Goal: Information Seeking & Learning: Learn about a topic

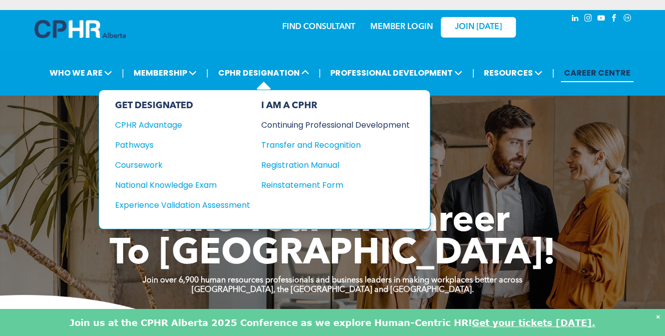
click at [279, 122] on div "Continuing Professional Development" at bounding box center [328, 125] width 134 height 13
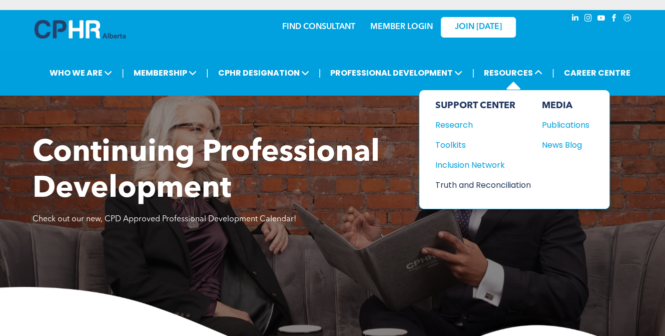
click at [483, 184] on div "Truth and Reconciliation" at bounding box center [478, 185] width 86 height 13
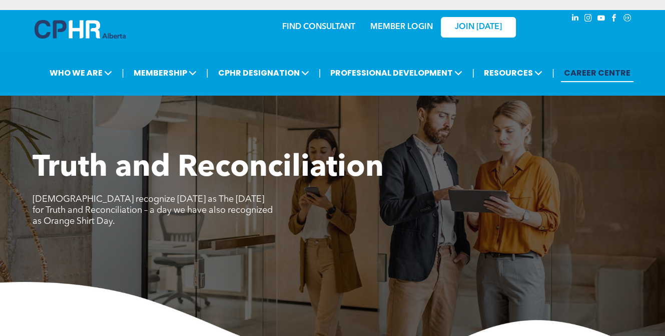
click at [597, 74] on link "CAREER CENTRE" at bounding box center [597, 73] width 73 height 19
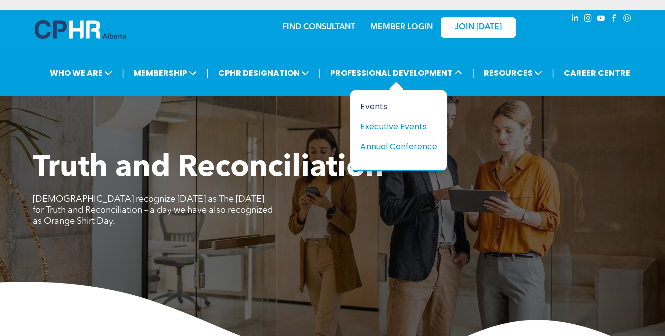
click at [380, 106] on div "Events" at bounding box center [394, 106] width 69 height 13
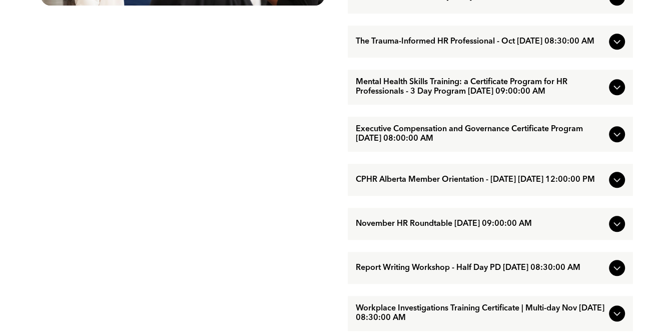
scroll to position [697, 0]
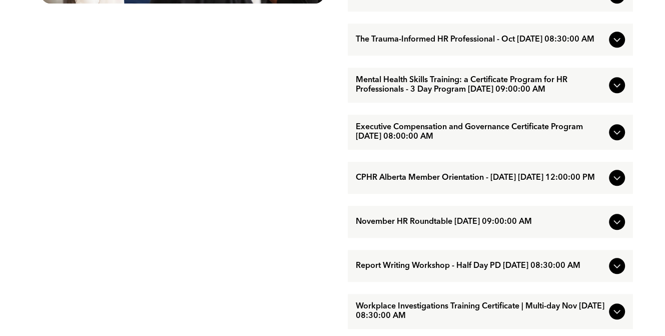
click at [486, 95] on span "Mental Health Skills Training: a Certificate Program for HR Professionals - 3 D…" at bounding box center [480, 85] width 249 height 19
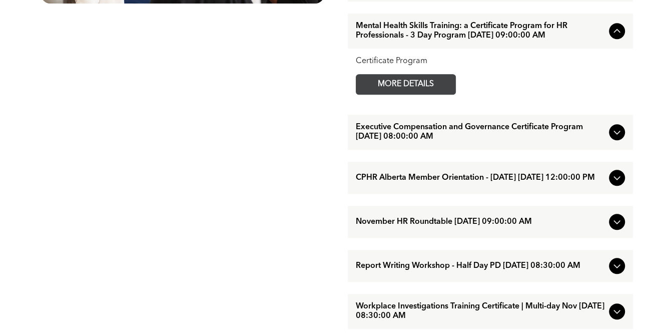
click at [399, 94] on span "MORE DETAILS" at bounding box center [405, 85] width 79 height 20
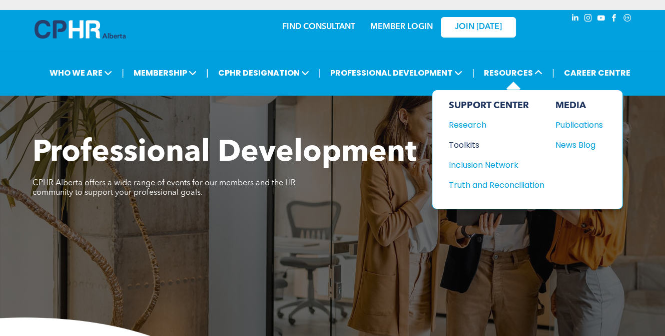
click at [472, 143] on div "Toolkits" at bounding box center [491, 145] width 86 height 13
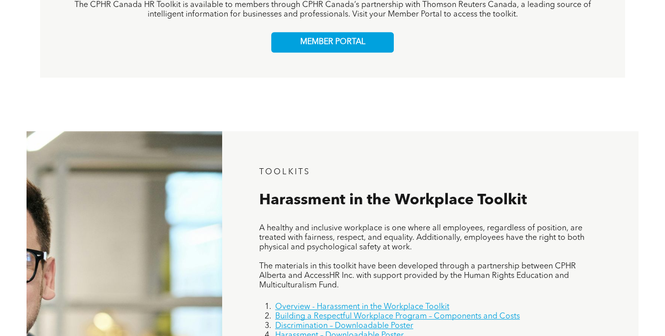
scroll to position [421, 0]
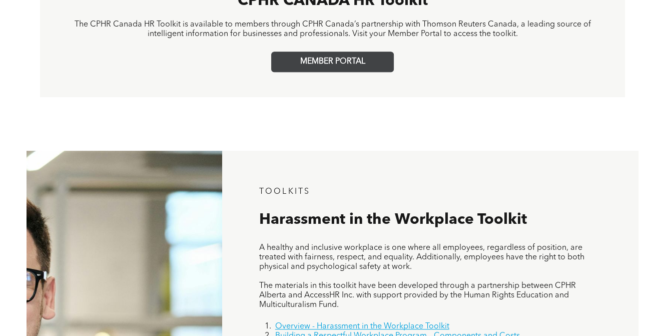
click at [349, 63] on span "MEMBER PORTAL" at bounding box center [332, 62] width 65 height 10
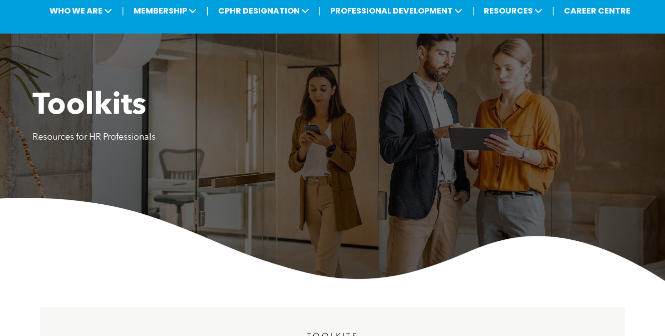
scroll to position [0, 0]
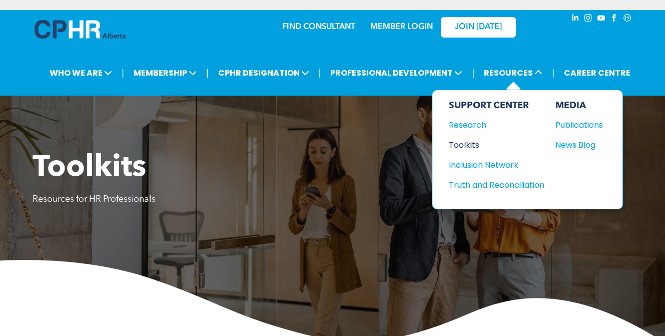
click at [460, 147] on div "Toolkits" at bounding box center [491, 145] width 86 height 13
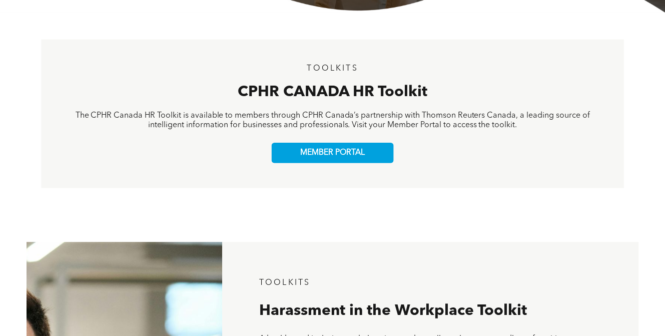
scroll to position [332, 0]
